Goal: Task Accomplishment & Management: Use online tool/utility

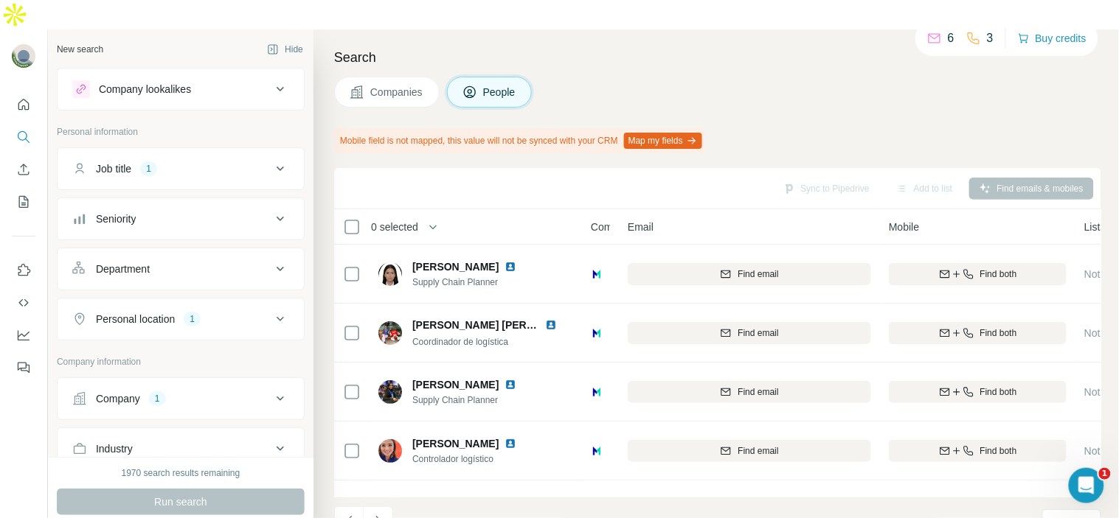
scroll to position [344, 0]
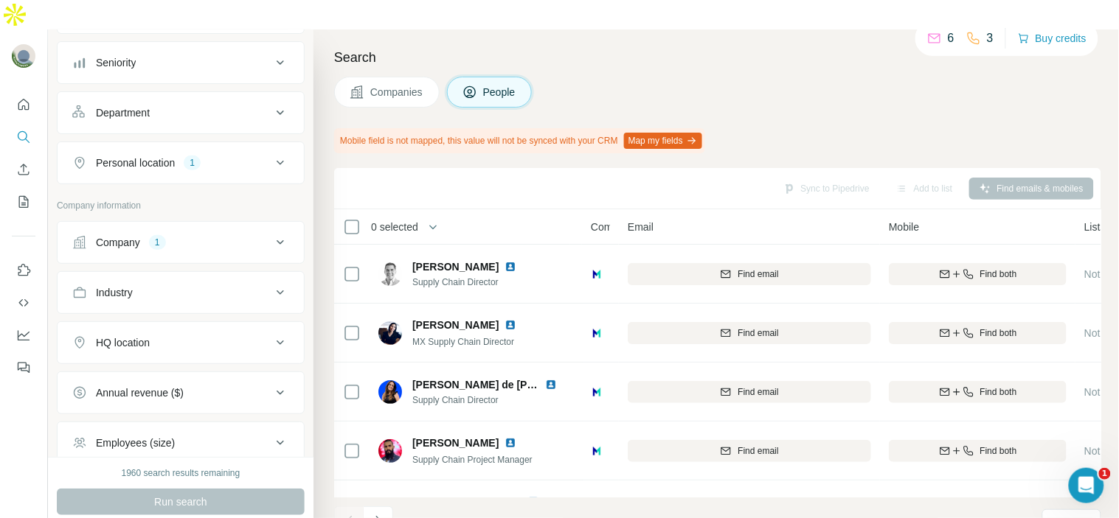
click at [203, 235] on div "Company 1" at bounding box center [171, 242] width 199 height 15
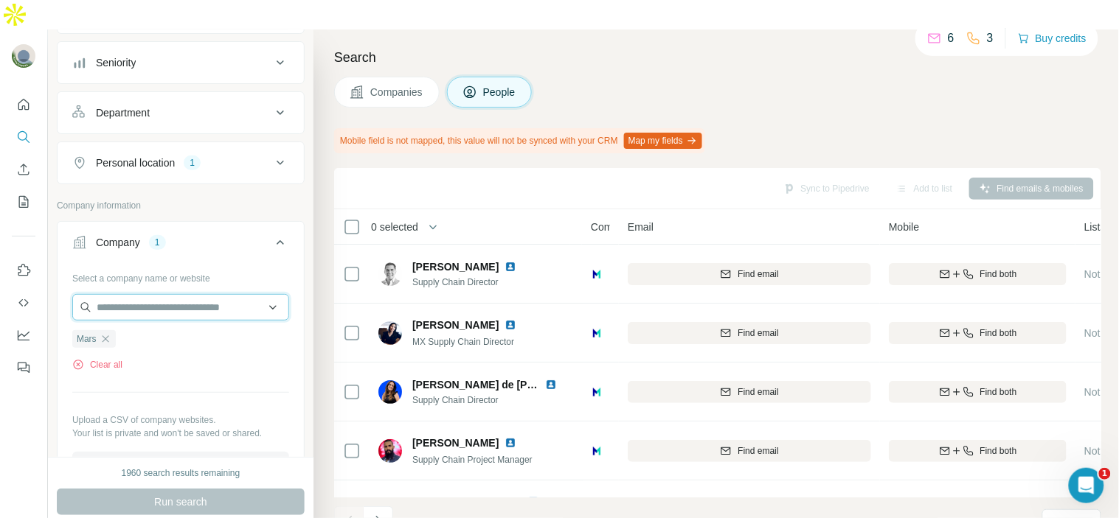
click at [178, 294] on input "text" at bounding box center [180, 307] width 217 height 27
click at [174, 354] on div "Select a company name or website Mars Clear all Upload a CSV of company website…" at bounding box center [180, 372] width 217 height 212
click at [108, 333] on icon "button" at bounding box center [106, 339] width 12 height 12
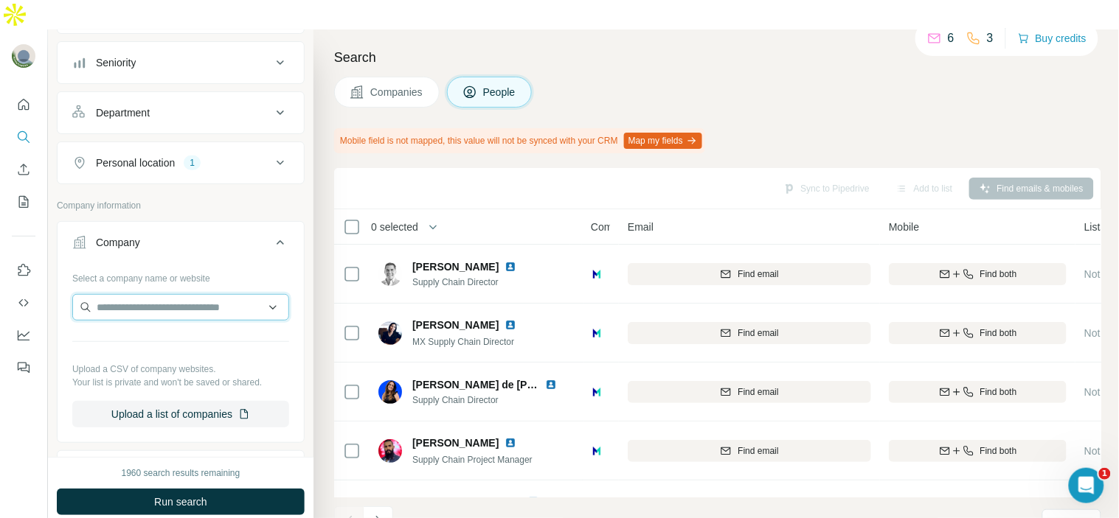
click at [114, 294] on input "text" at bounding box center [180, 307] width 217 height 27
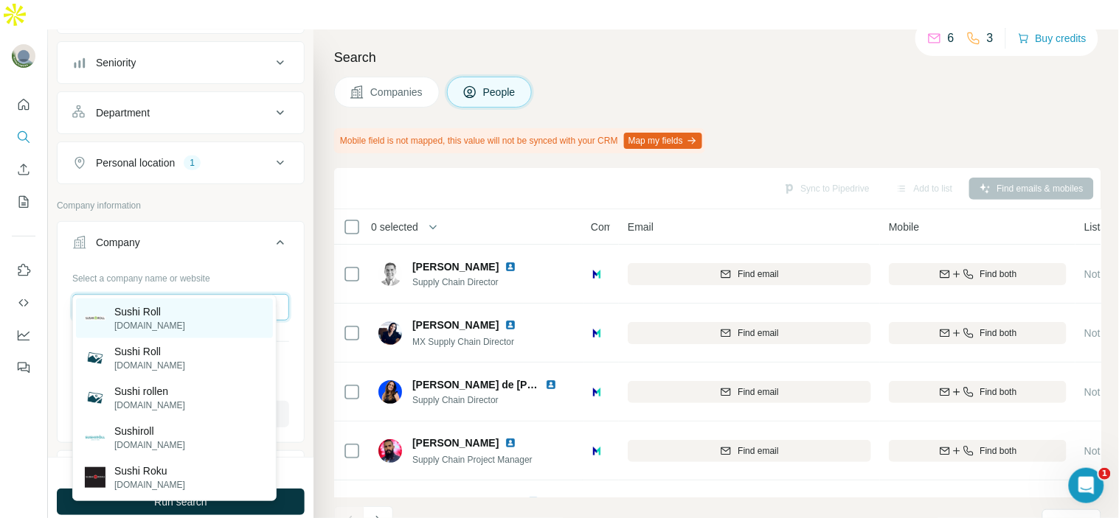
type input "**********"
click at [200, 322] on div "[PERSON_NAME][DOMAIN_NAME]" at bounding box center [174, 319] width 197 height 40
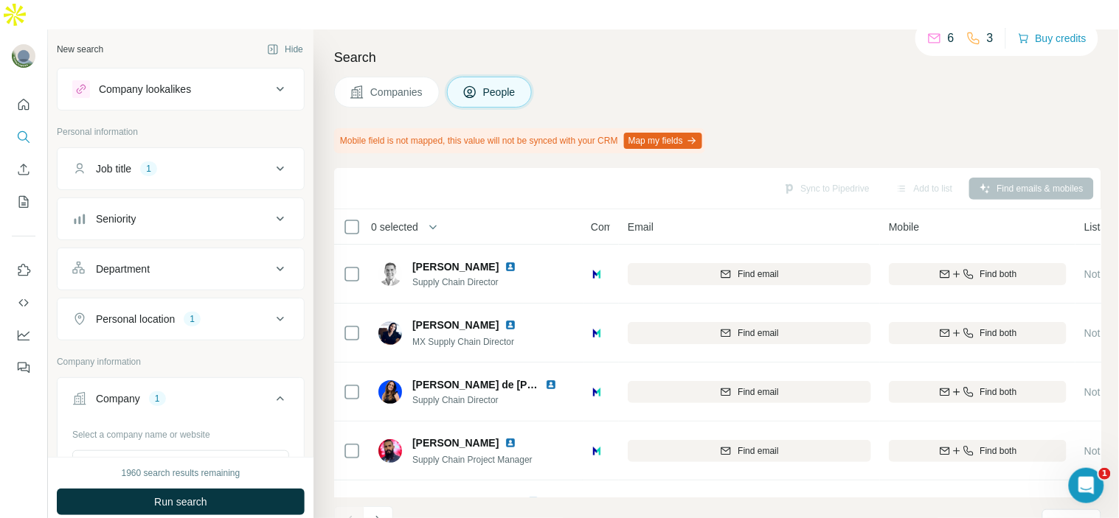
click at [195, 151] on button "Job title 1" at bounding box center [181, 168] width 246 height 35
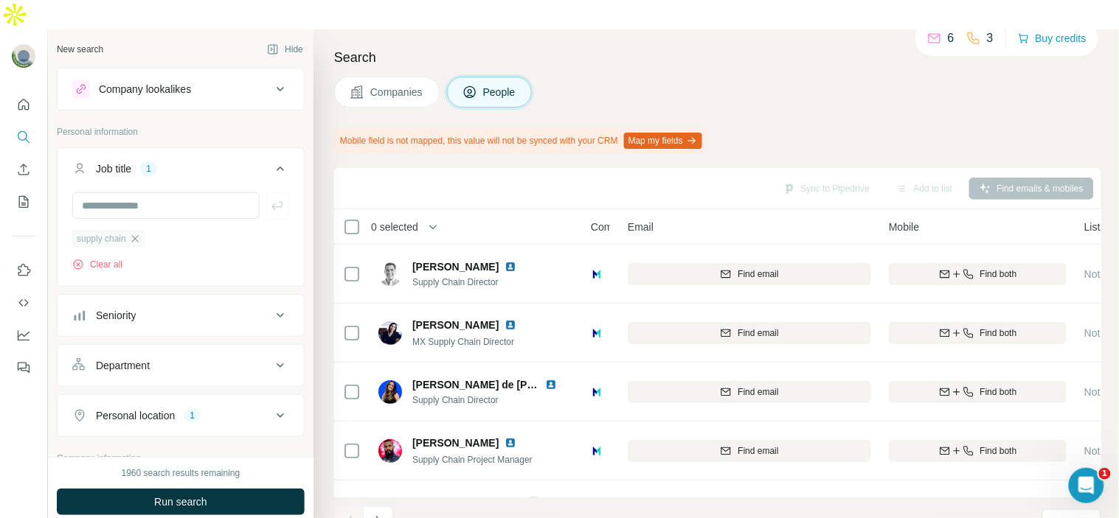
click at [138, 233] on icon "button" at bounding box center [135, 239] width 12 height 12
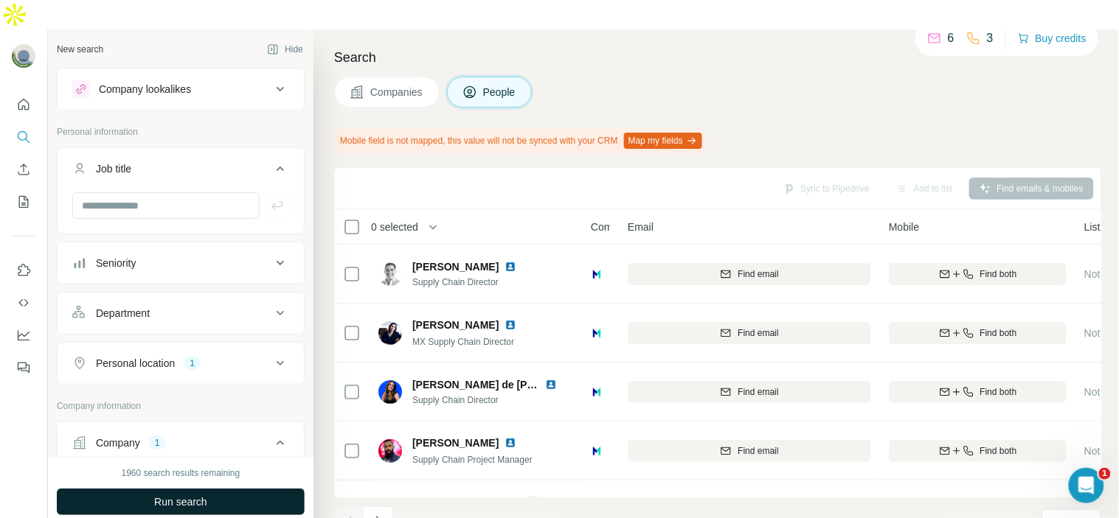
click at [227, 489] on button "Run search" at bounding box center [181, 502] width 248 height 27
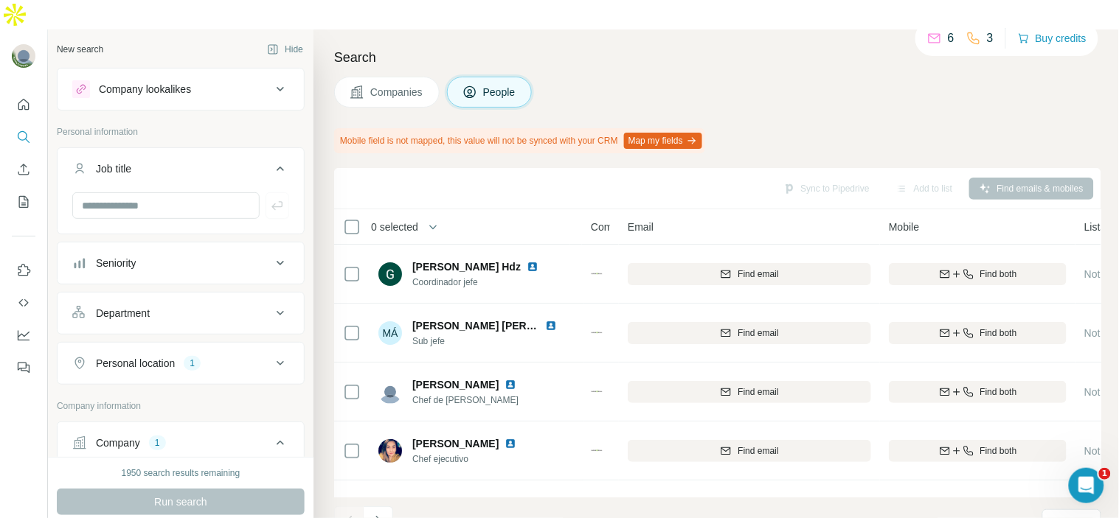
click at [271, 355] on icon at bounding box center [280, 364] width 18 height 18
click at [181, 192] on input "text" at bounding box center [165, 205] width 187 height 27
type input "*******"
click at [270, 198] on icon "button" at bounding box center [277, 205] width 15 height 15
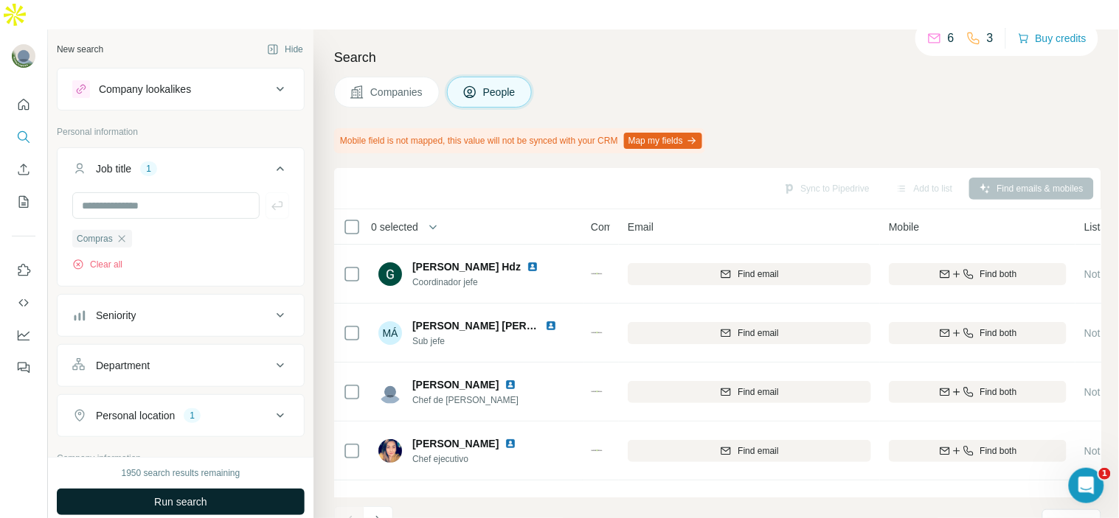
click at [209, 489] on button "Run search" at bounding box center [181, 502] width 248 height 27
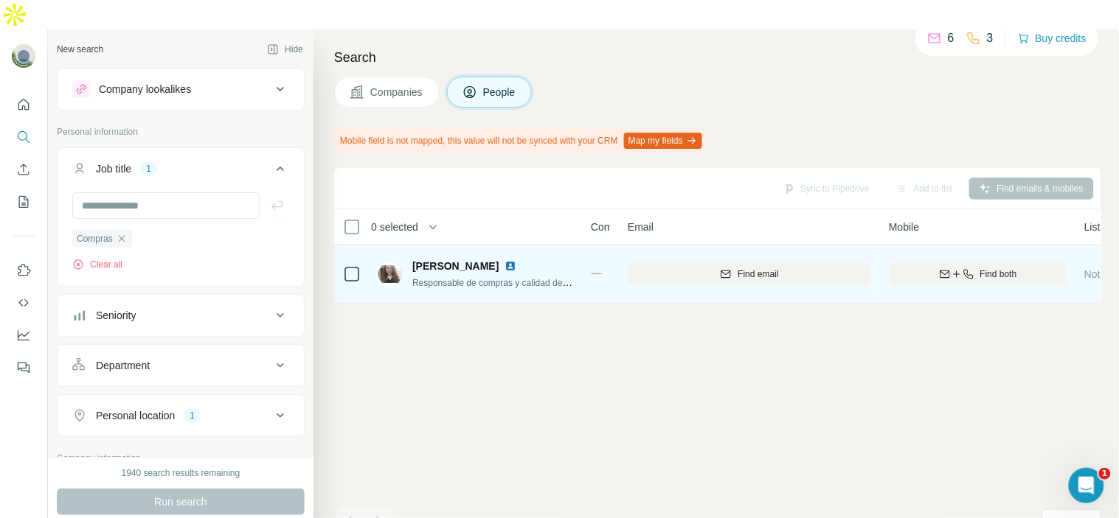
click at [504, 260] on img at bounding box center [510, 266] width 12 height 12
click at [731, 268] on div "Find email" at bounding box center [749, 274] width 243 height 13
click at [344, 265] on icon at bounding box center [352, 274] width 18 height 18
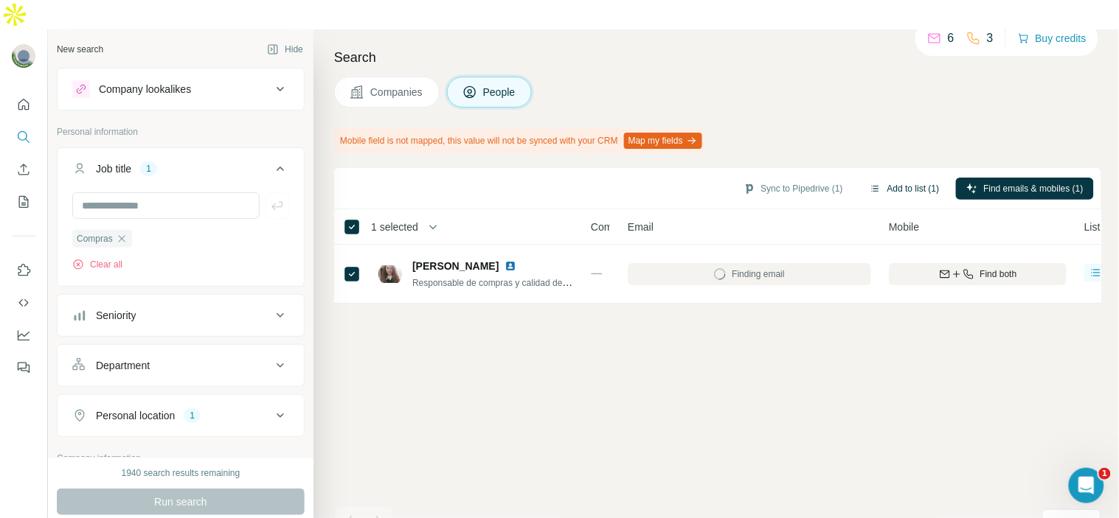
click at [914, 178] on button "Add to list (1)" at bounding box center [904, 189] width 91 height 22
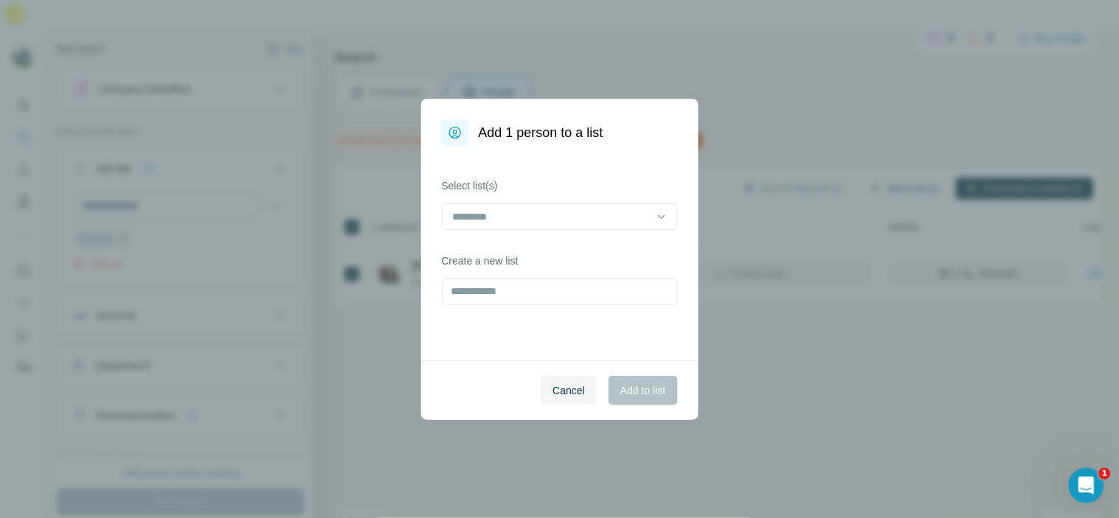
click at [893, 158] on body "New search Hide Company lookalikes Personal information Job title 1 Compras Cle…" at bounding box center [559, 274] width 1119 height 548
click at [547, 209] on input at bounding box center [550, 217] width 199 height 16
click at [513, 385] on div "Cancel Add to list" at bounding box center [559, 391] width 277 height 60
click at [559, 289] on input "text" at bounding box center [560, 292] width 236 height 27
type input "**********"
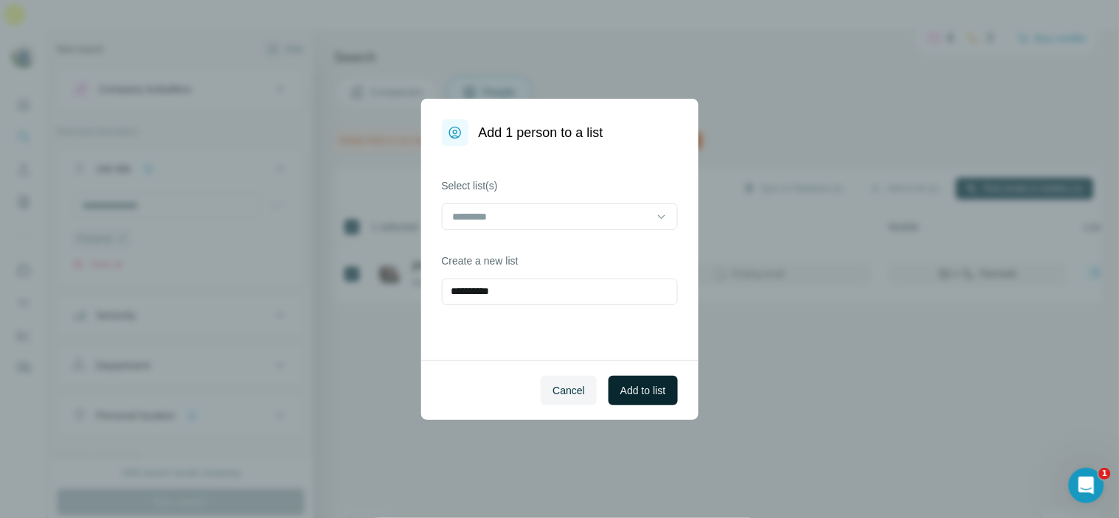
click at [642, 402] on button "Add to list" at bounding box center [642, 390] width 69 height 29
